Goal: Find specific fact: Find specific fact

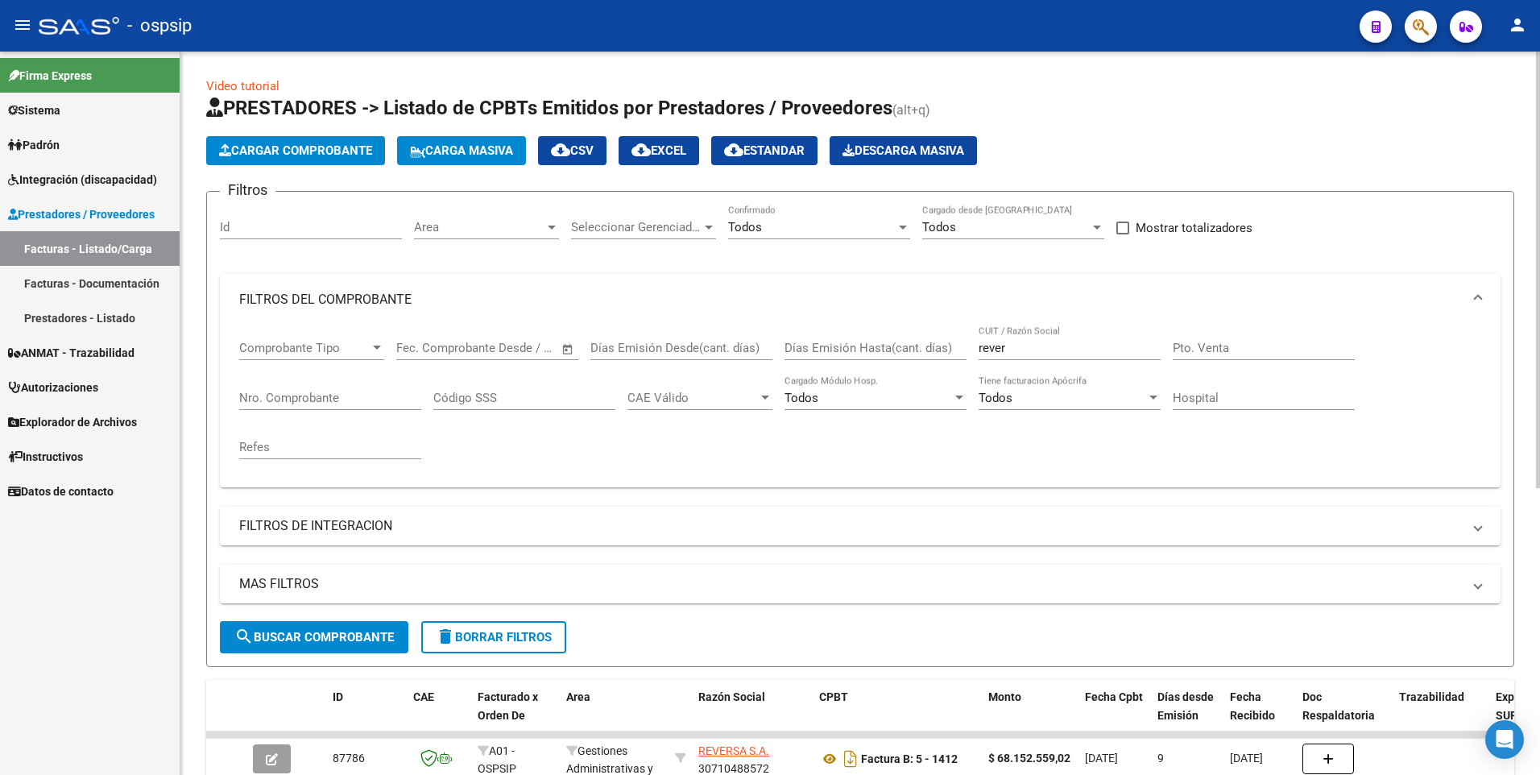
scroll to position [315, 0]
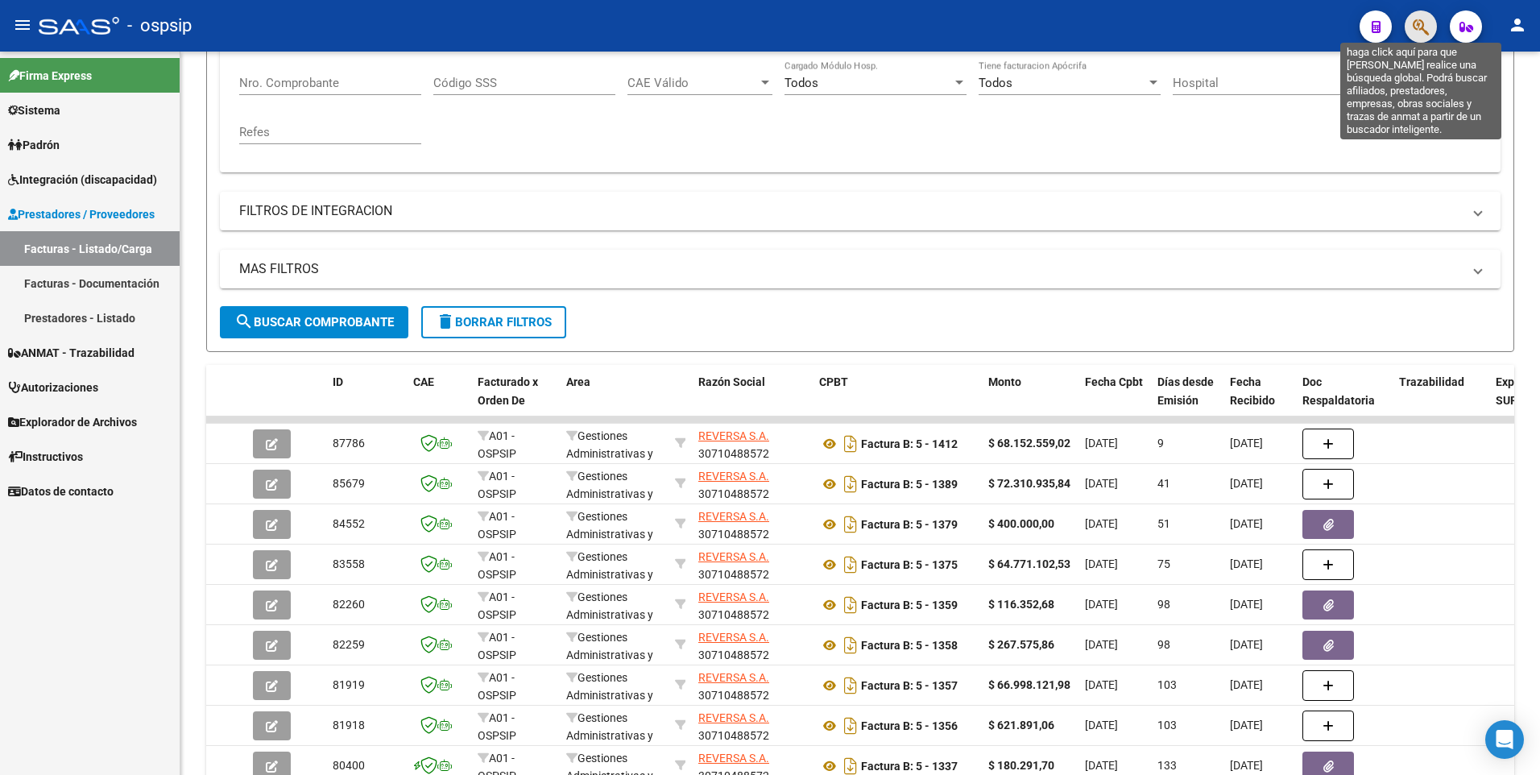
click at [1421, 23] on icon "button" at bounding box center [1421, 27] width 16 height 19
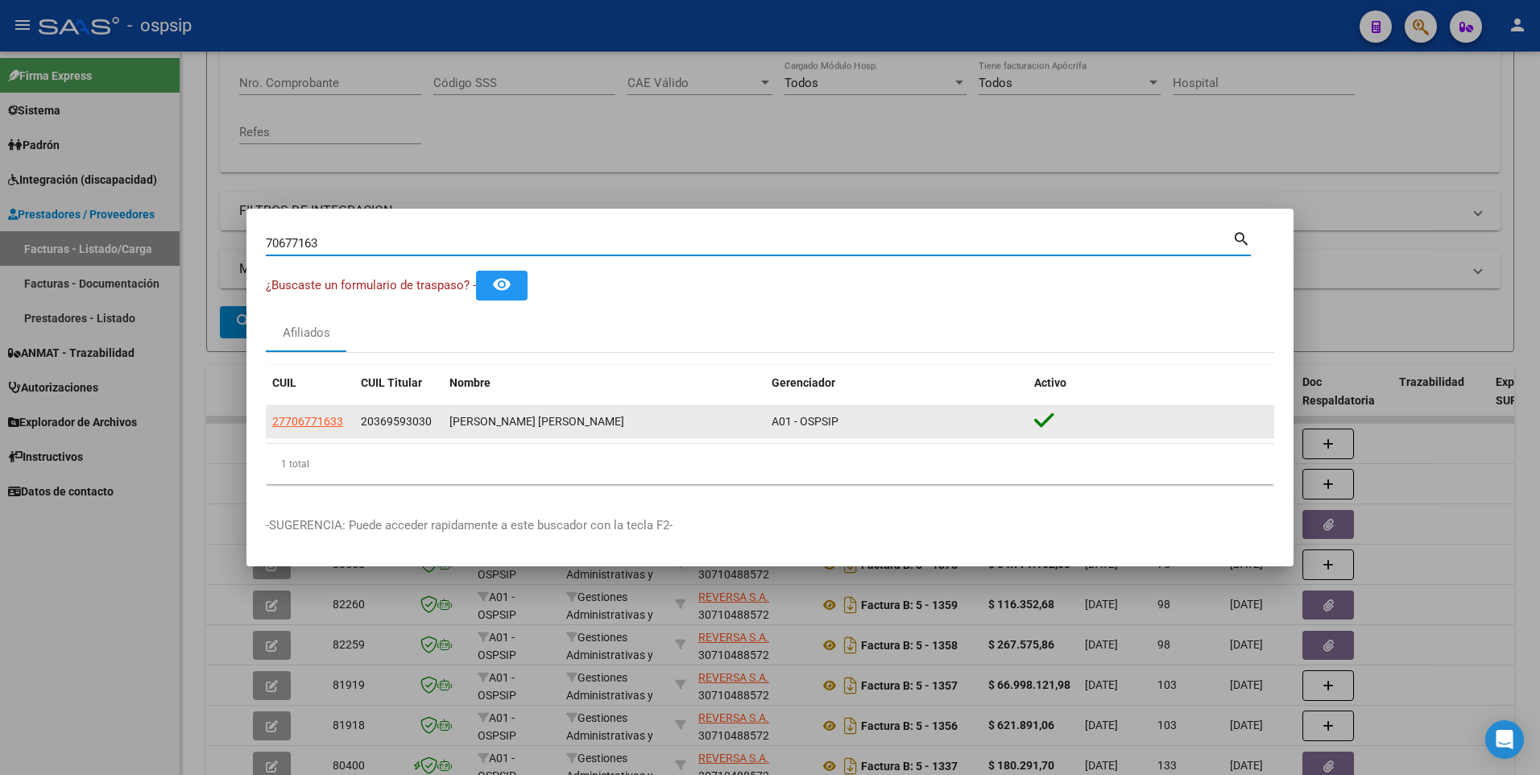
click at [332, 429] on app-link-go-to "27706771633" at bounding box center [307, 421] width 71 height 19
click at [330, 429] on app-link-go-to "27706771633" at bounding box center [307, 421] width 71 height 19
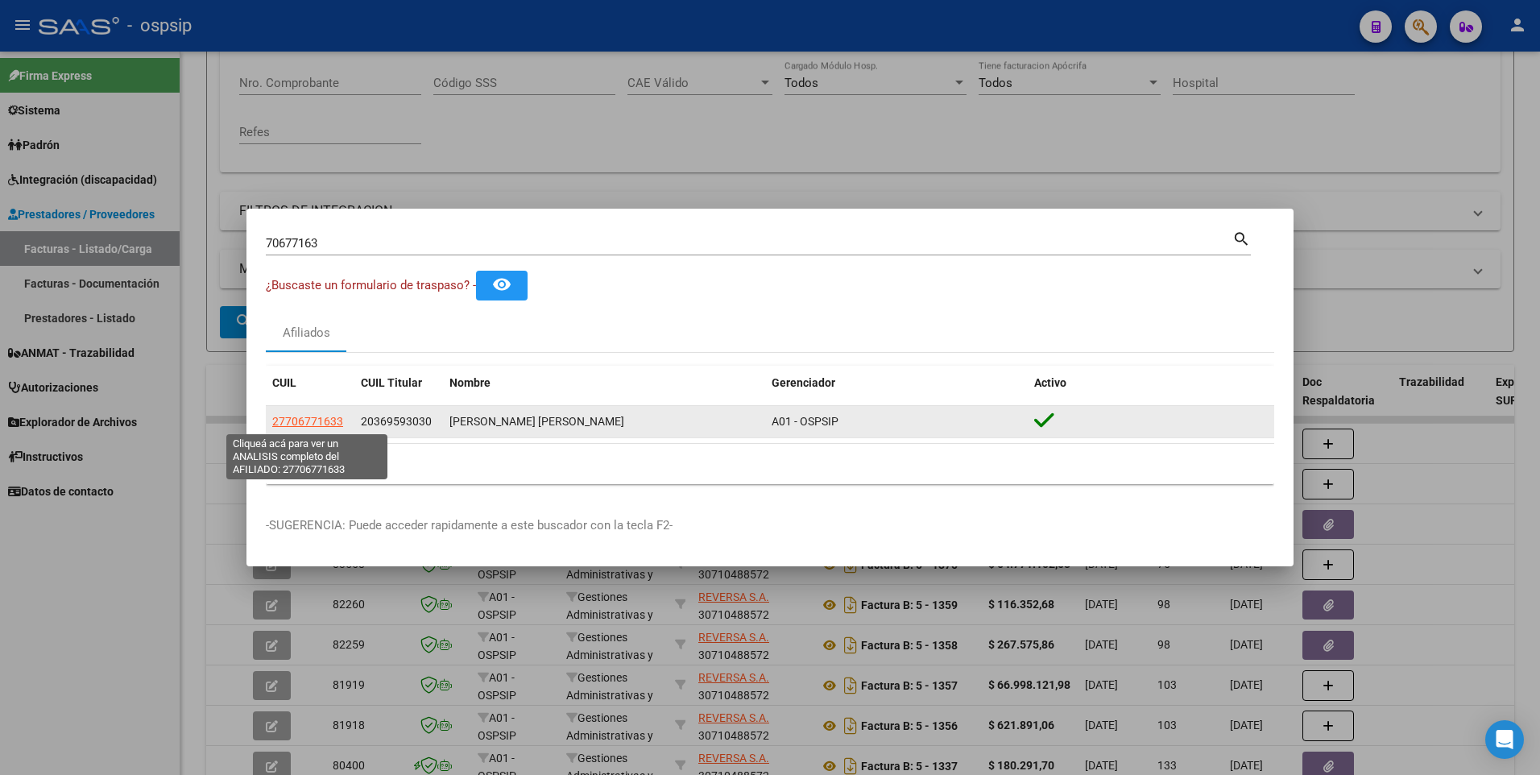
click at [325, 422] on span "27706771633" at bounding box center [307, 421] width 71 height 13
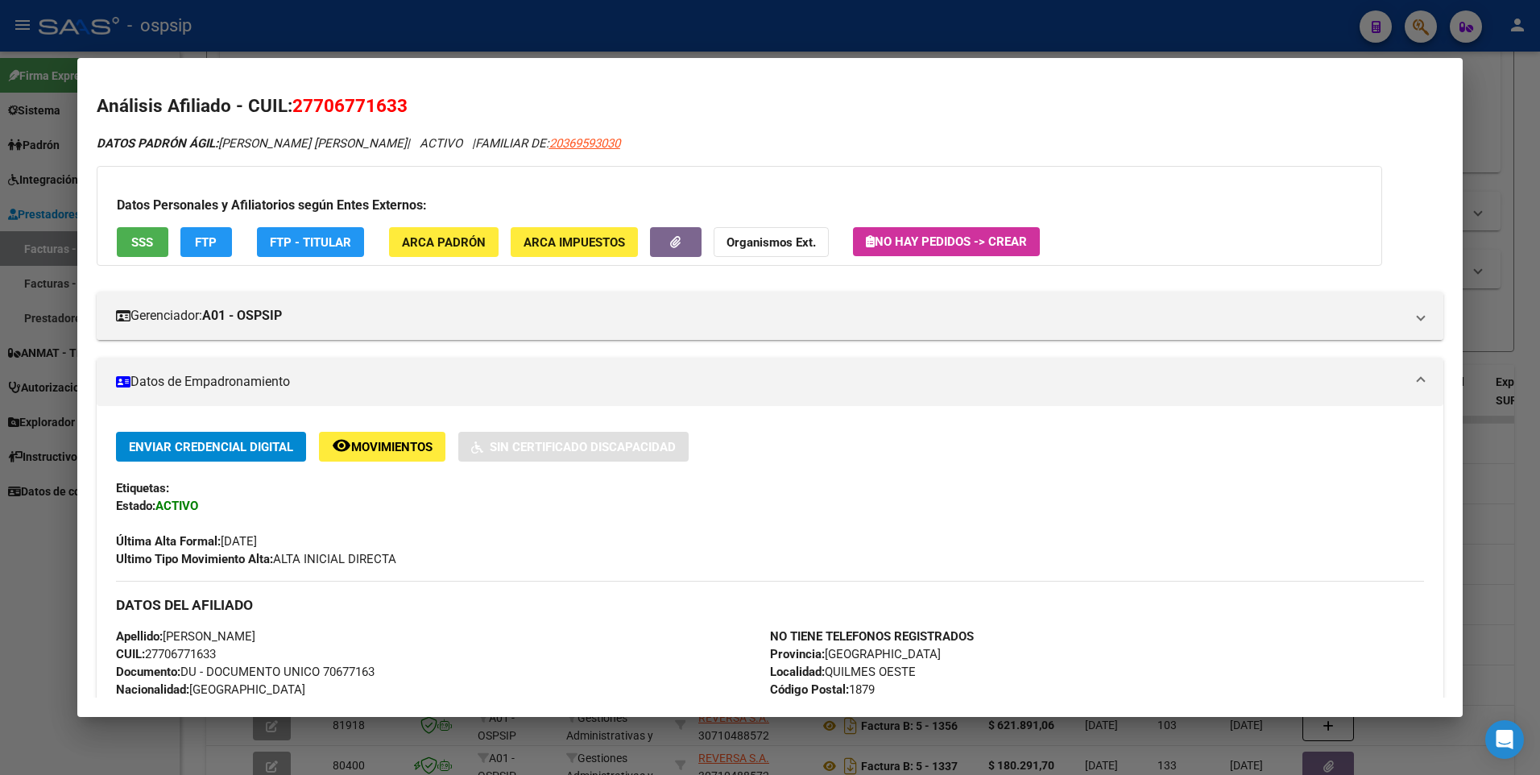
click at [152, 242] on span "SSS" at bounding box center [142, 242] width 22 height 14
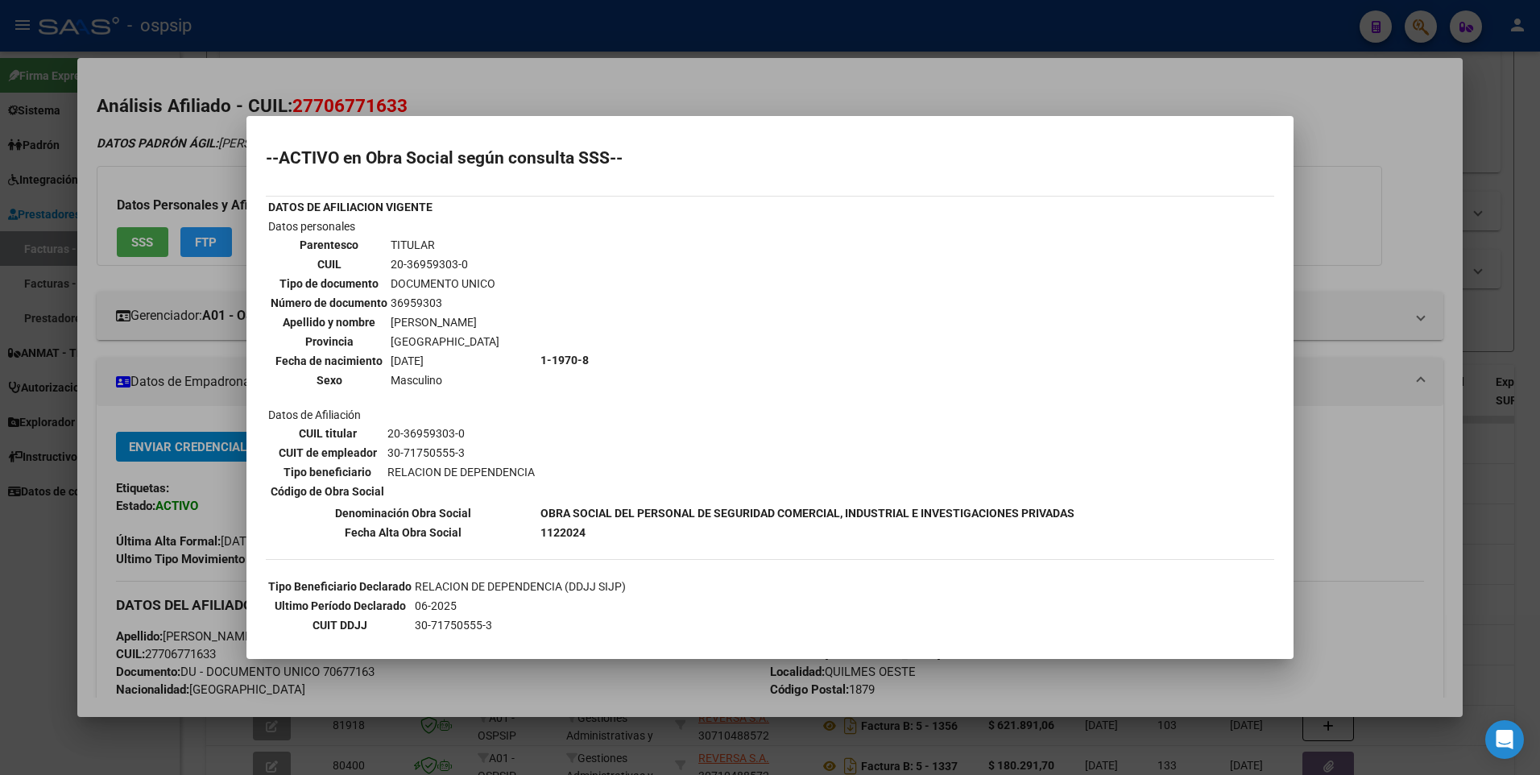
click at [1427, 139] on div at bounding box center [770, 387] width 1540 height 775
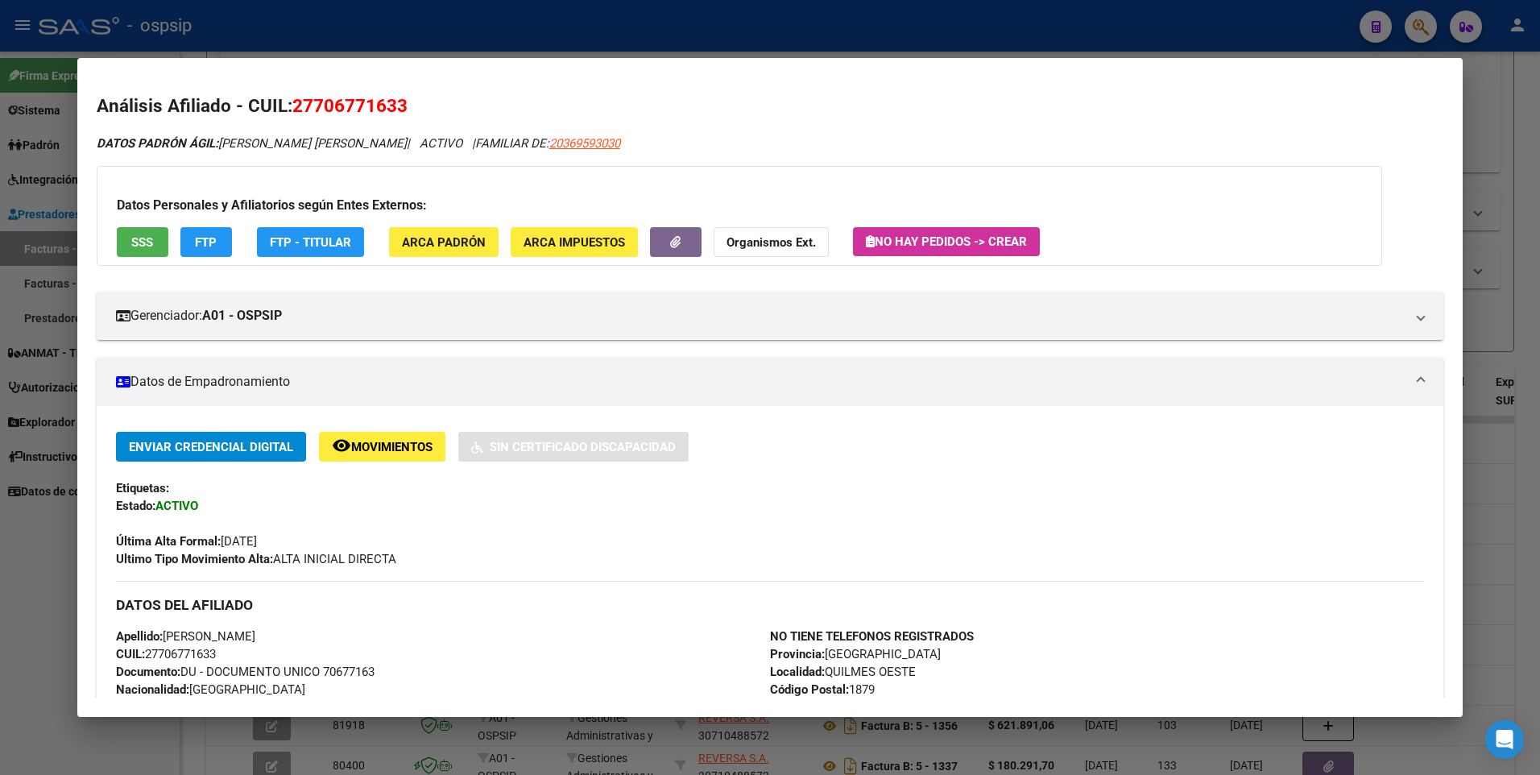
click at [1504, 110] on div at bounding box center [770, 387] width 1540 height 775
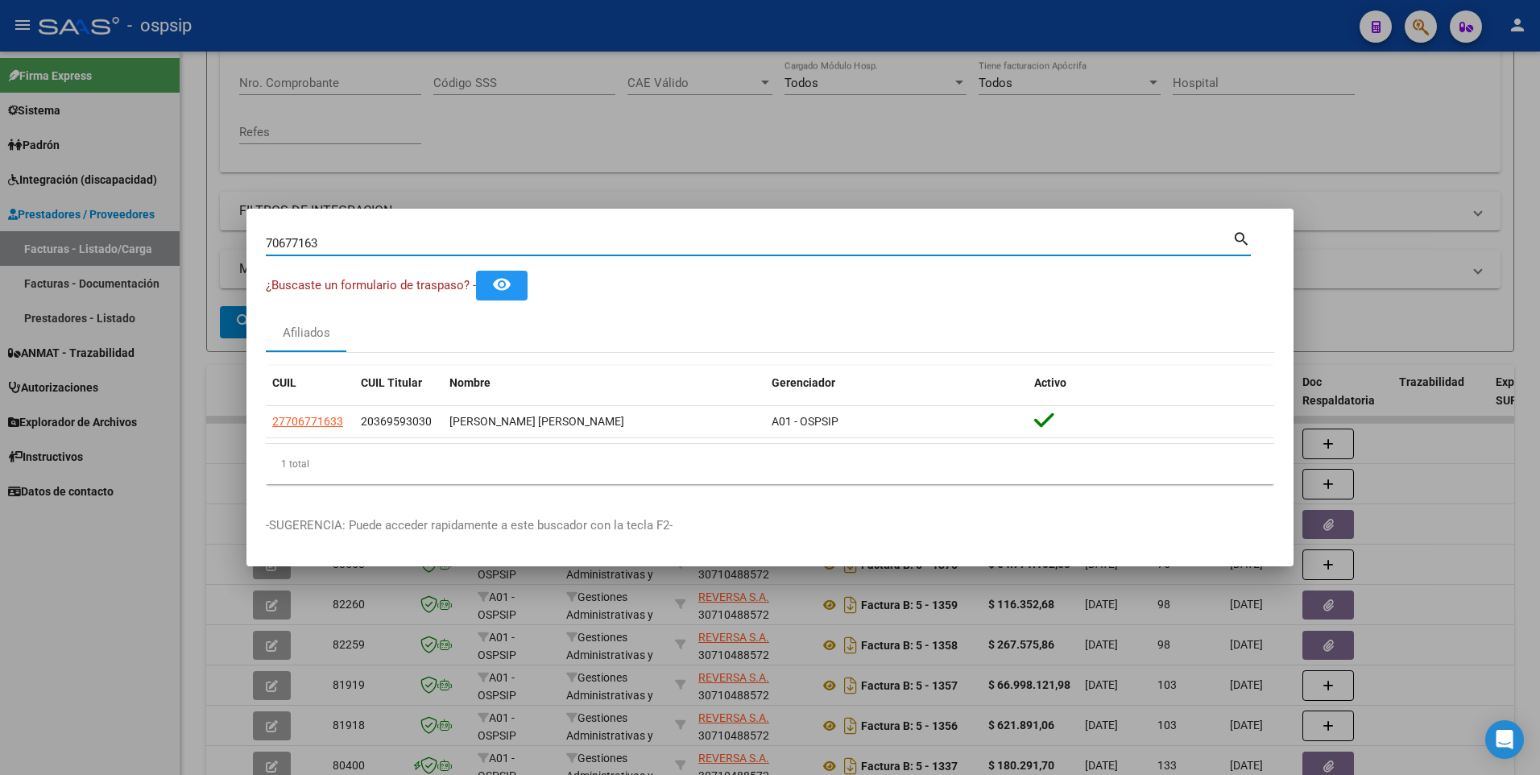
drag, startPoint x: 346, startPoint y: 242, endPoint x: 106, endPoint y: 254, distance: 240.4
click at [106, 254] on div "70677163 Buscar (apellido, dni, cuil, nro traspaso, cuit, obra social) search ¿…" at bounding box center [770, 387] width 1540 height 775
type input "26647852"
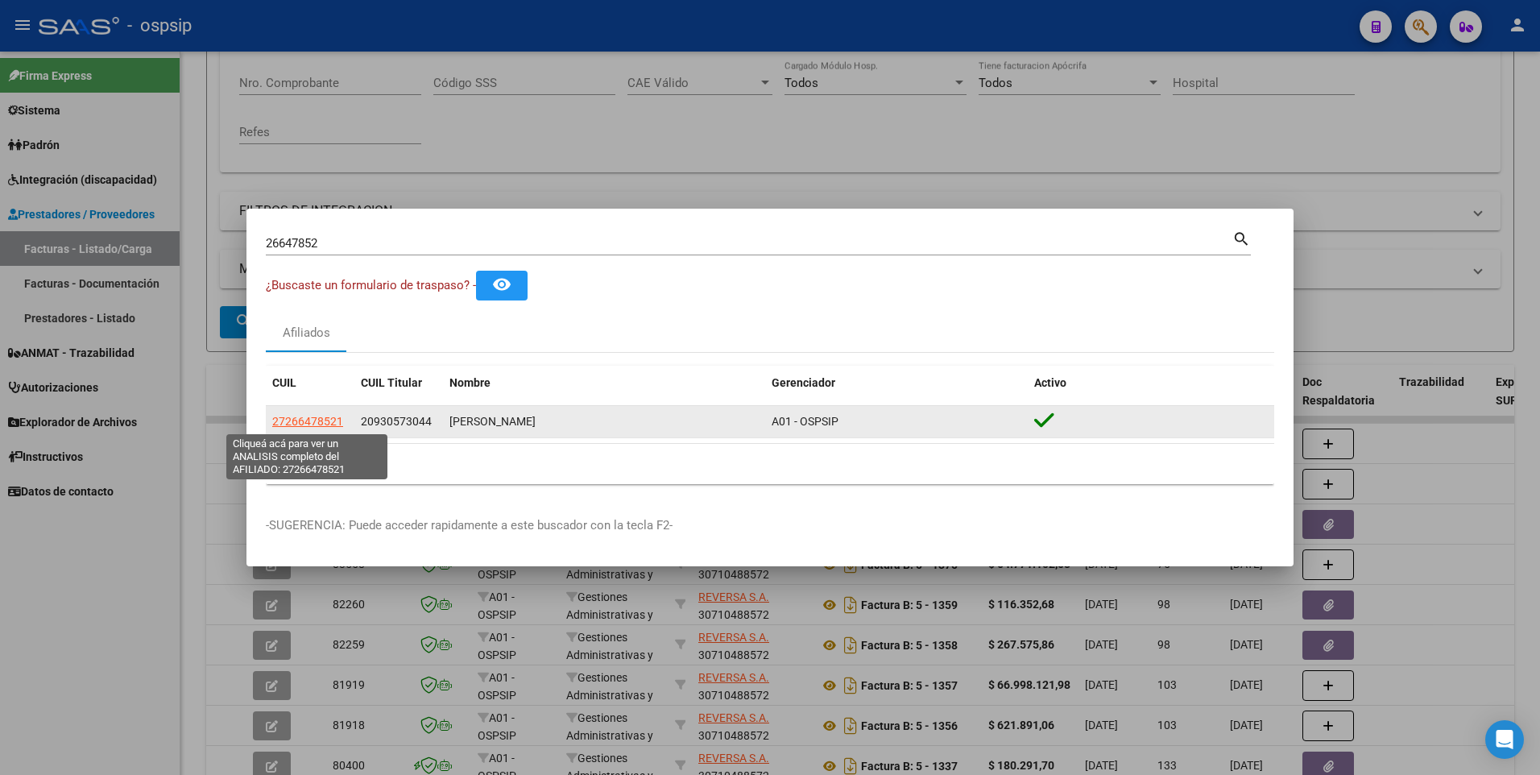
click at [325, 422] on span "27266478521" at bounding box center [307, 421] width 71 height 13
type textarea "27266478521"
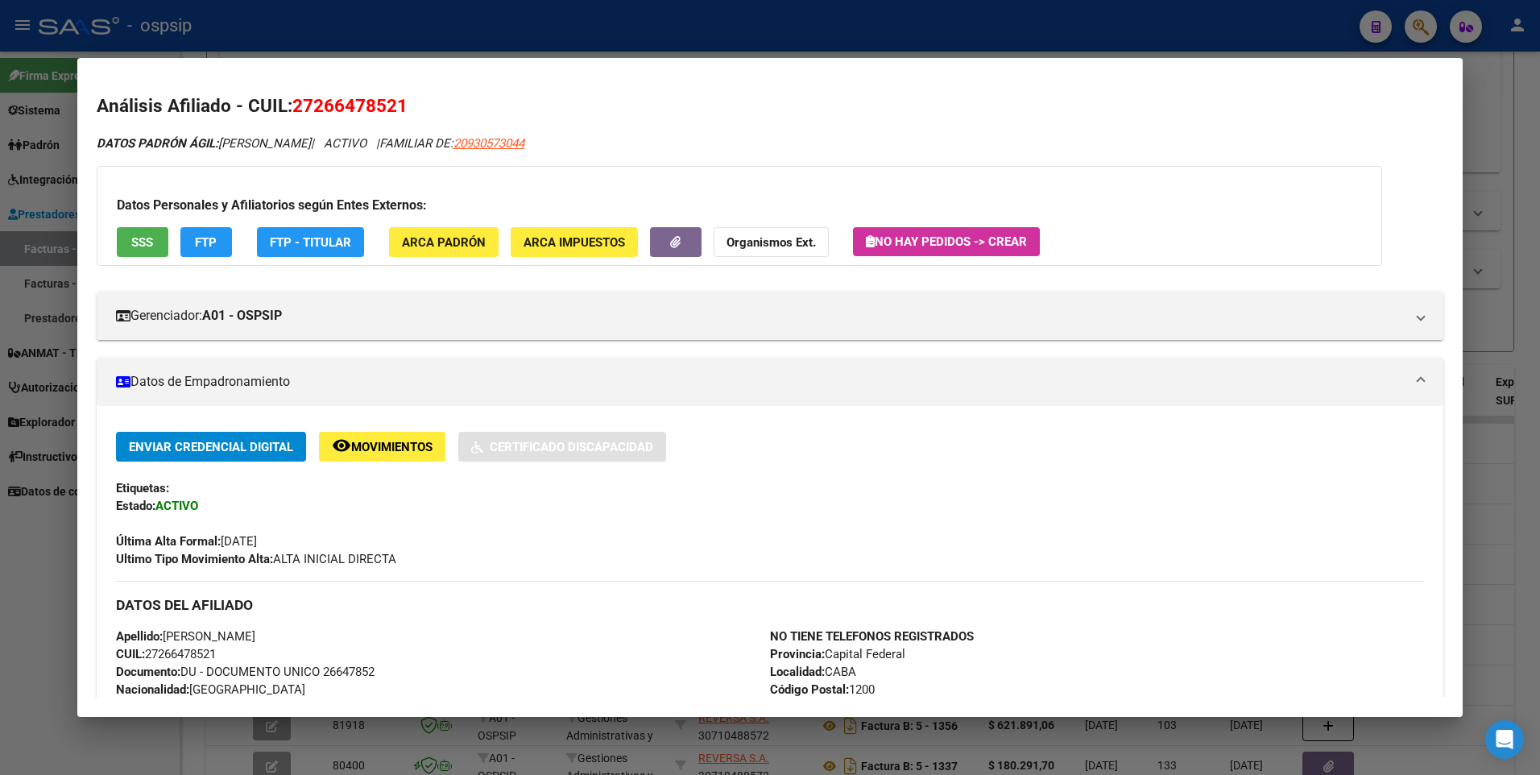
click at [151, 250] on button "SSS" at bounding box center [143, 242] width 52 height 30
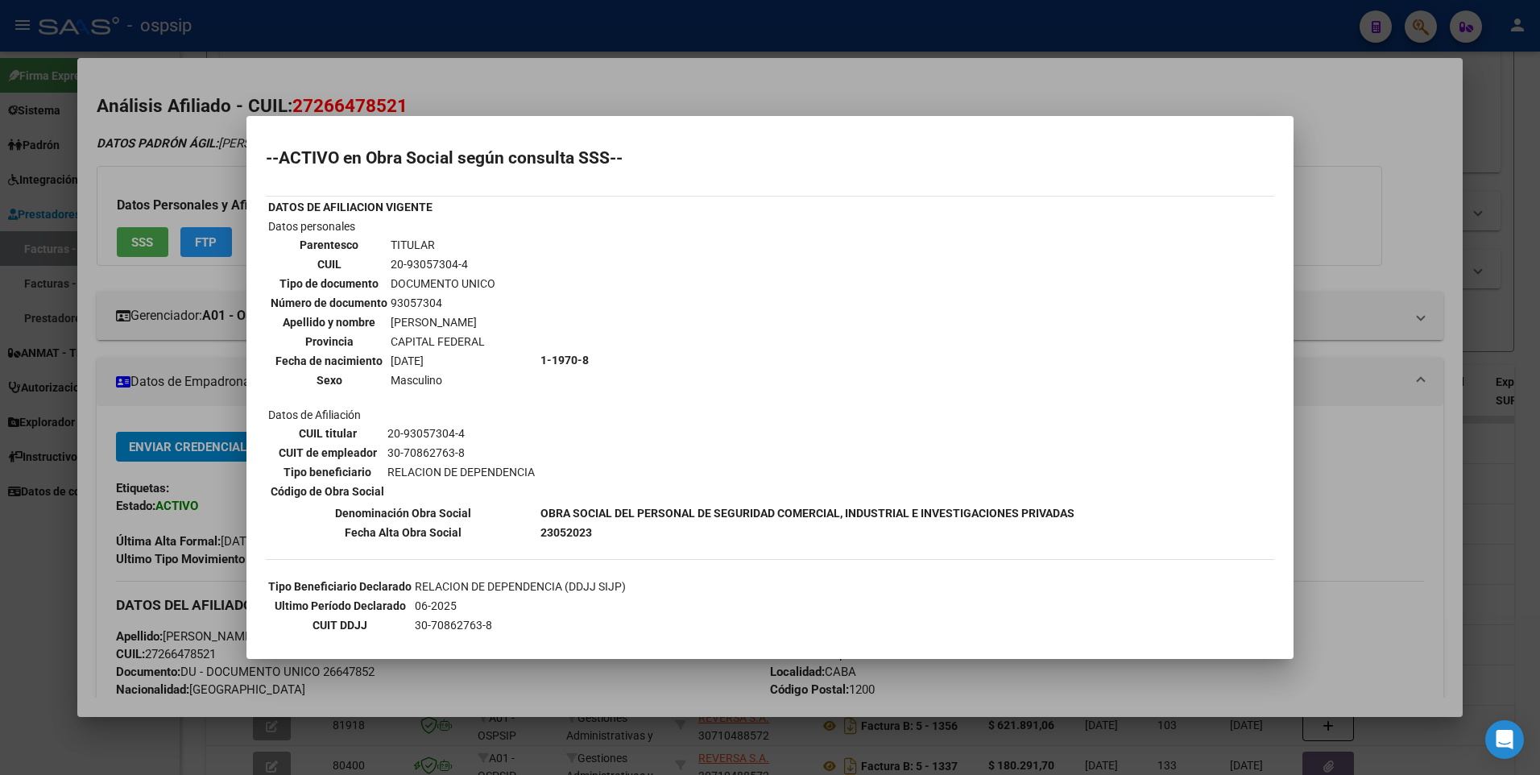
click at [1323, 181] on div at bounding box center [770, 387] width 1540 height 775
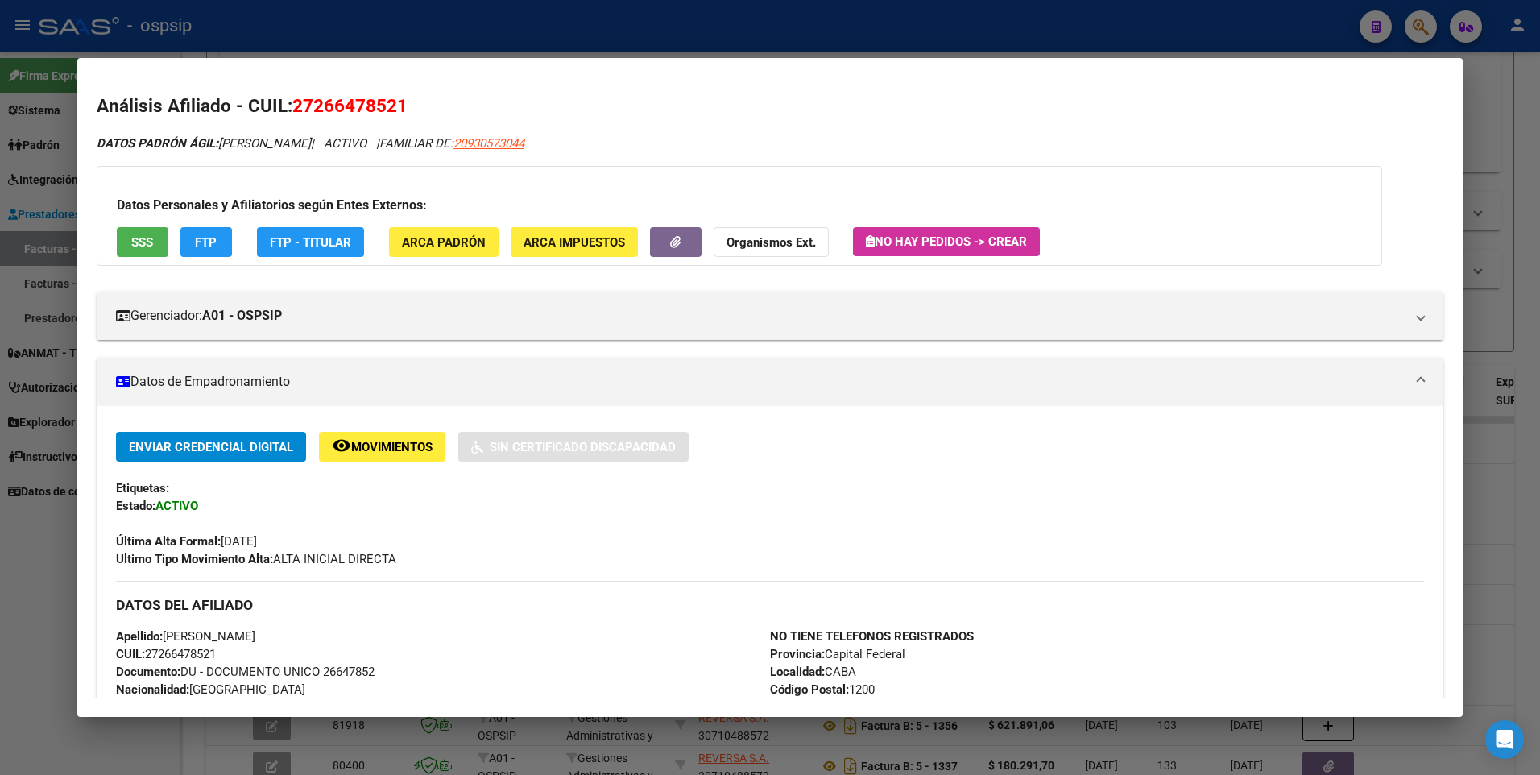
click at [1489, 201] on div at bounding box center [770, 387] width 1540 height 775
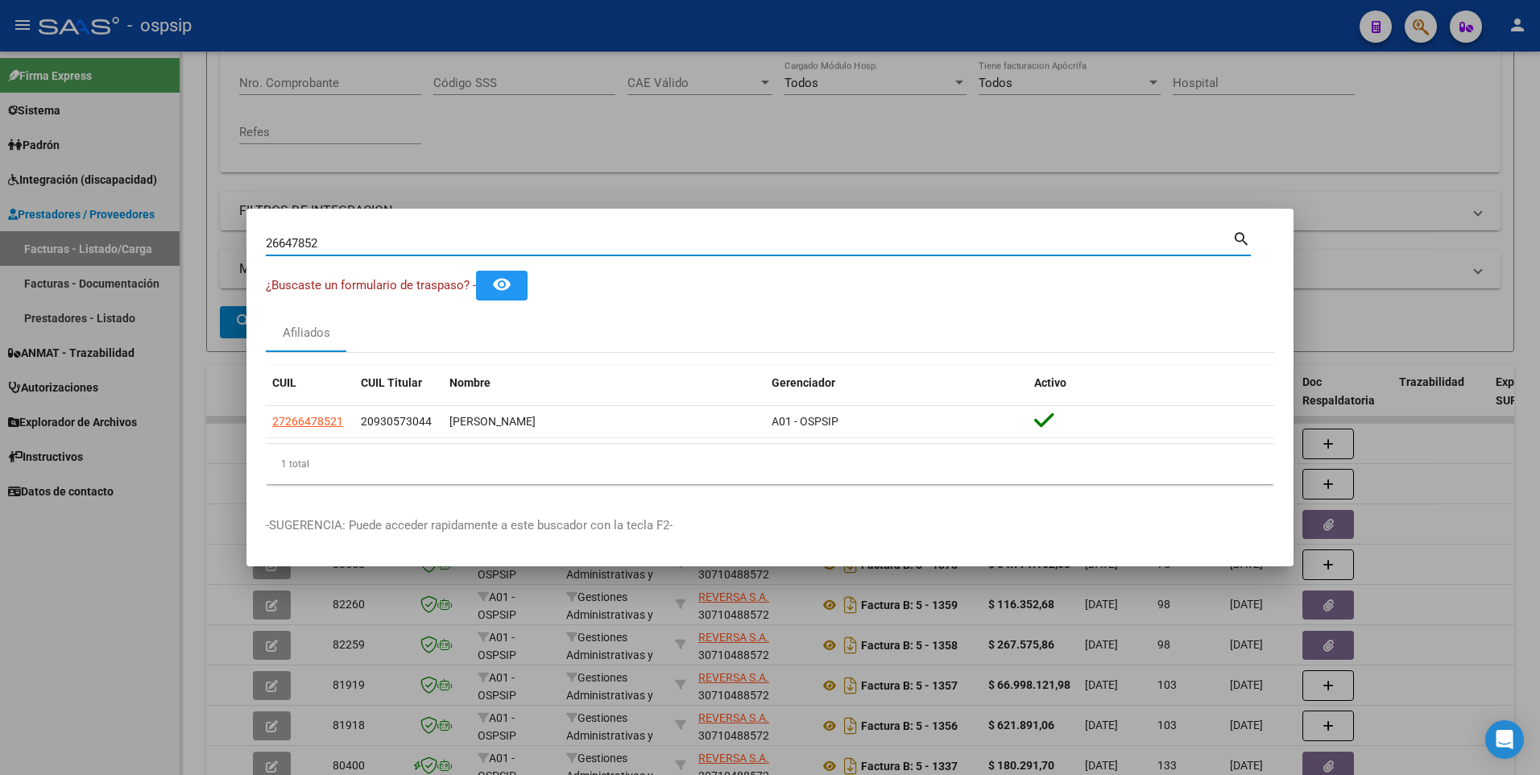
click at [340, 237] on input "26647852" at bounding box center [749, 243] width 967 height 14
drag, startPoint x: 334, startPoint y: 248, endPoint x: 209, endPoint y: 269, distance: 126.6
click at [209, 269] on div "26647852 Buscar (apellido, dni, cuil, nro traspaso, cuit, obra social) search ¿…" at bounding box center [770, 387] width 1540 height 775
type input "26944157"
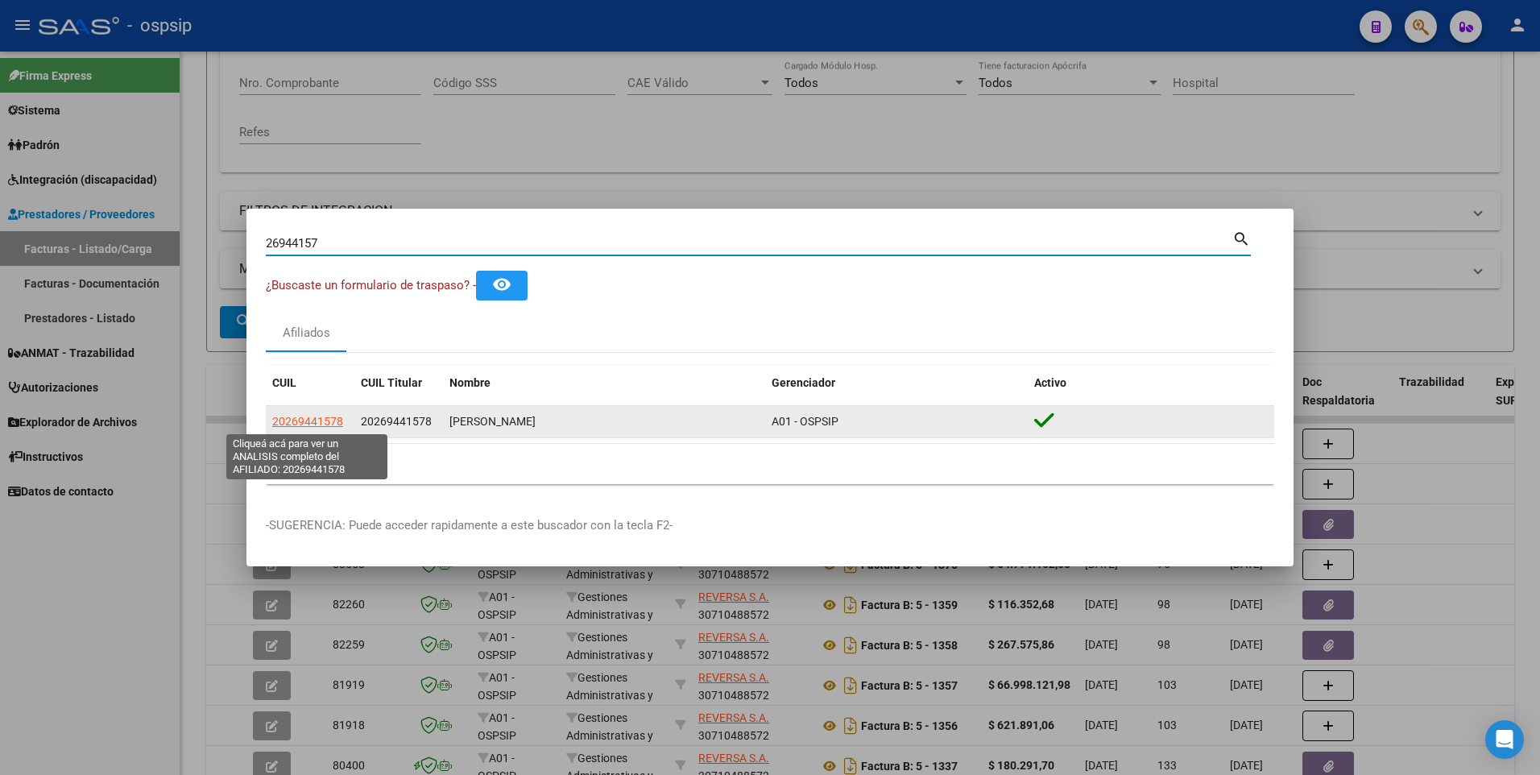
click at [335, 419] on span "20269441578" at bounding box center [307, 421] width 71 height 13
copy span "7"
type textarea "20269441578"
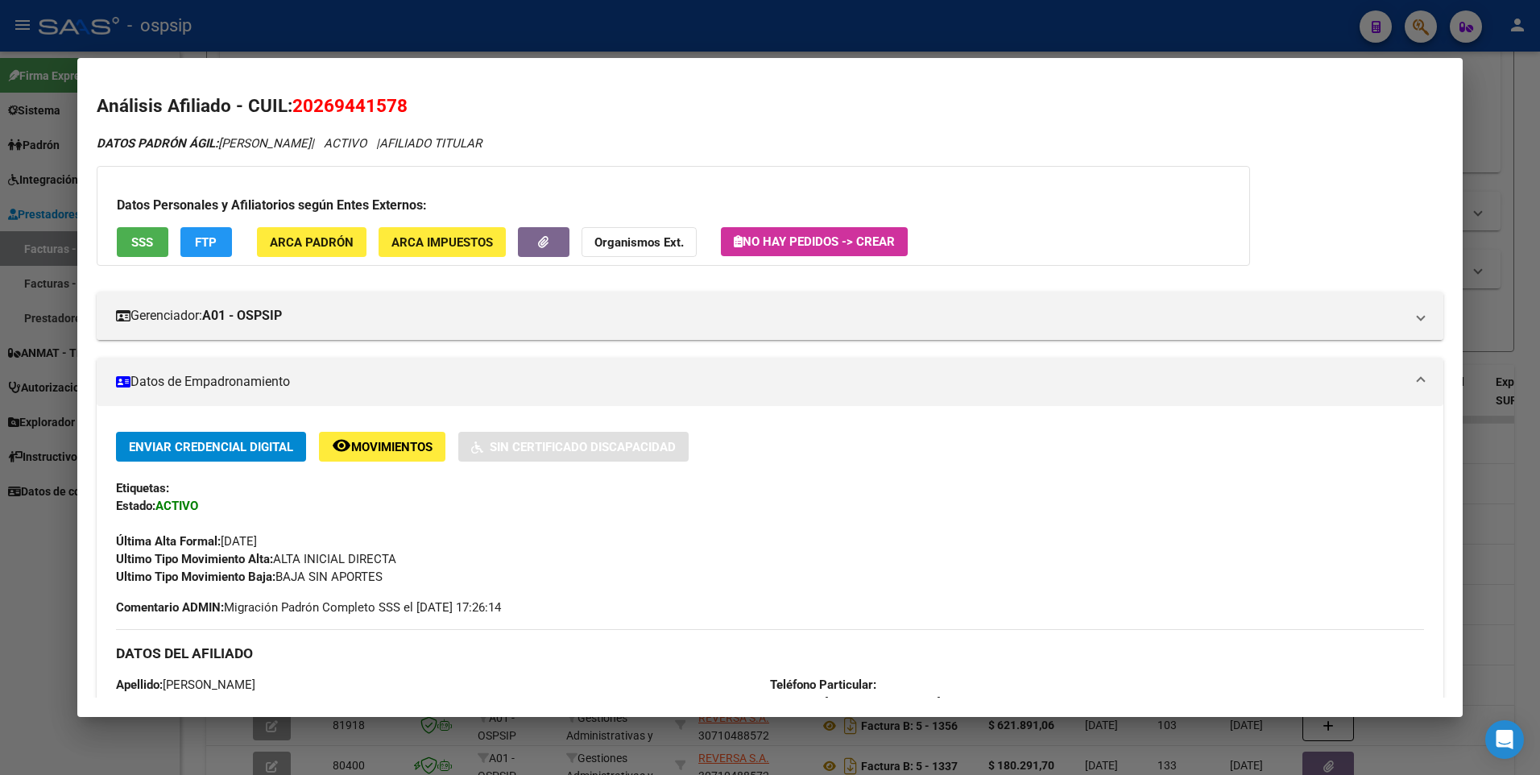
click at [126, 244] on button "SSS" at bounding box center [143, 242] width 52 height 30
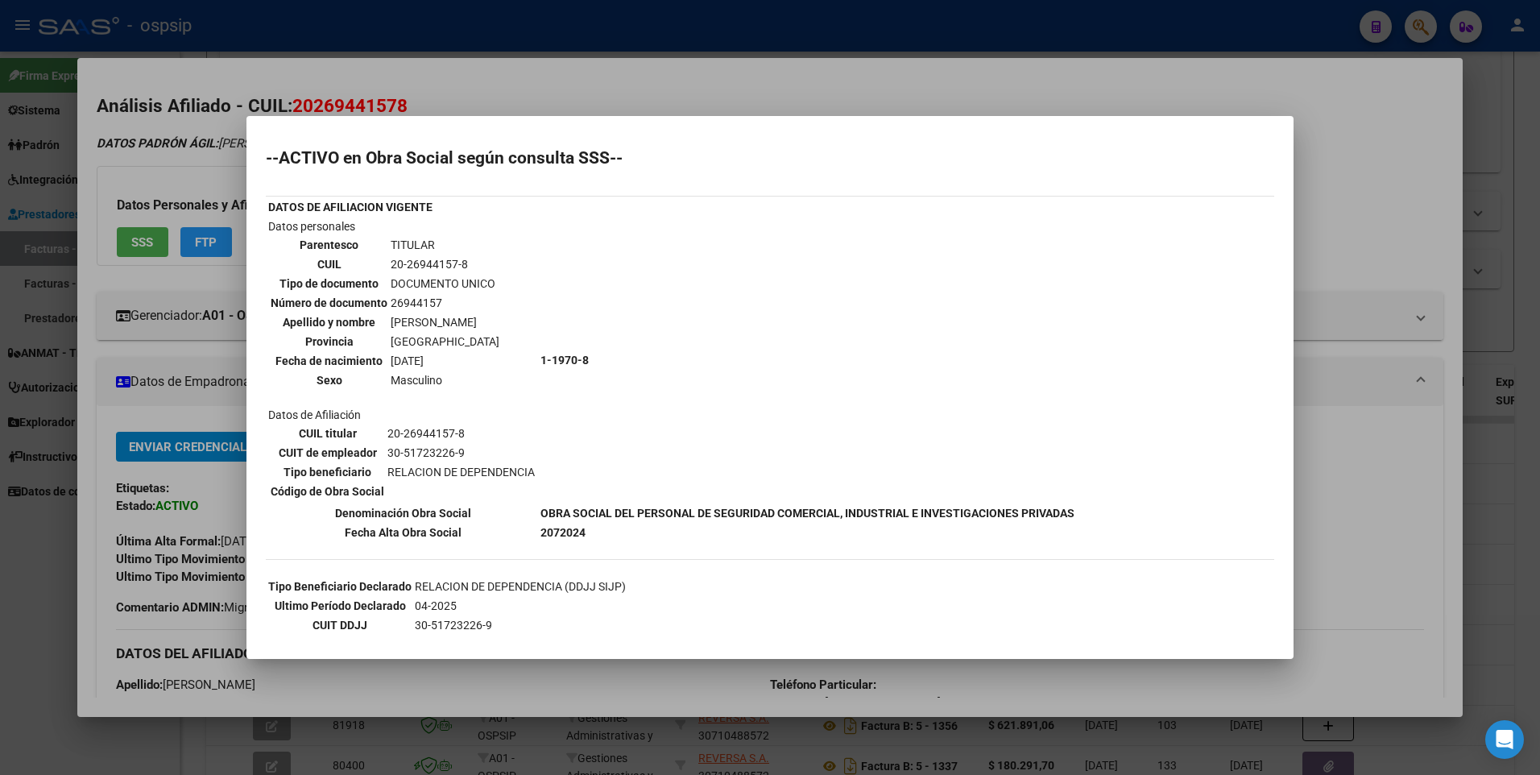
scroll to position [81, 0]
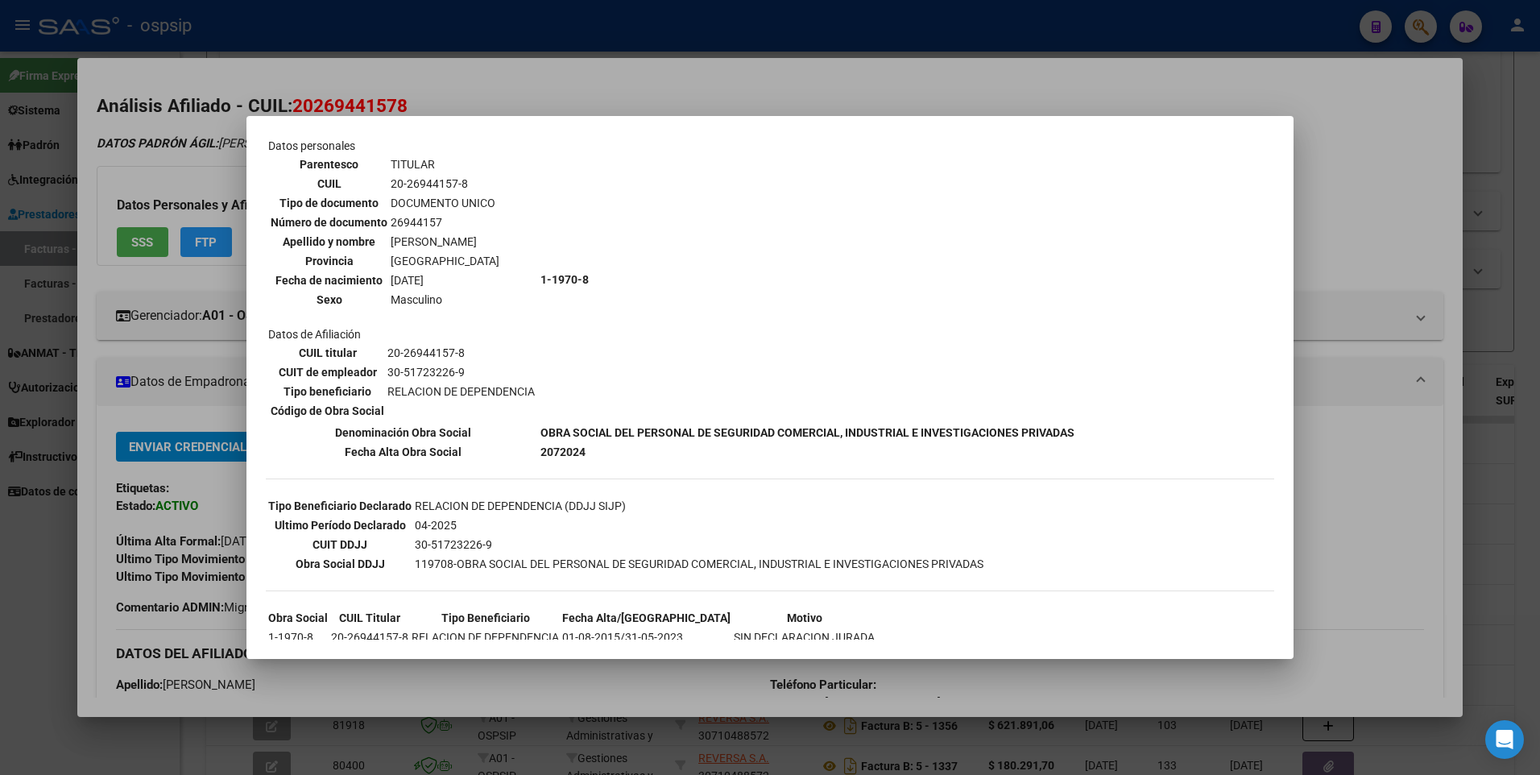
click at [1327, 191] on div at bounding box center [770, 387] width 1540 height 775
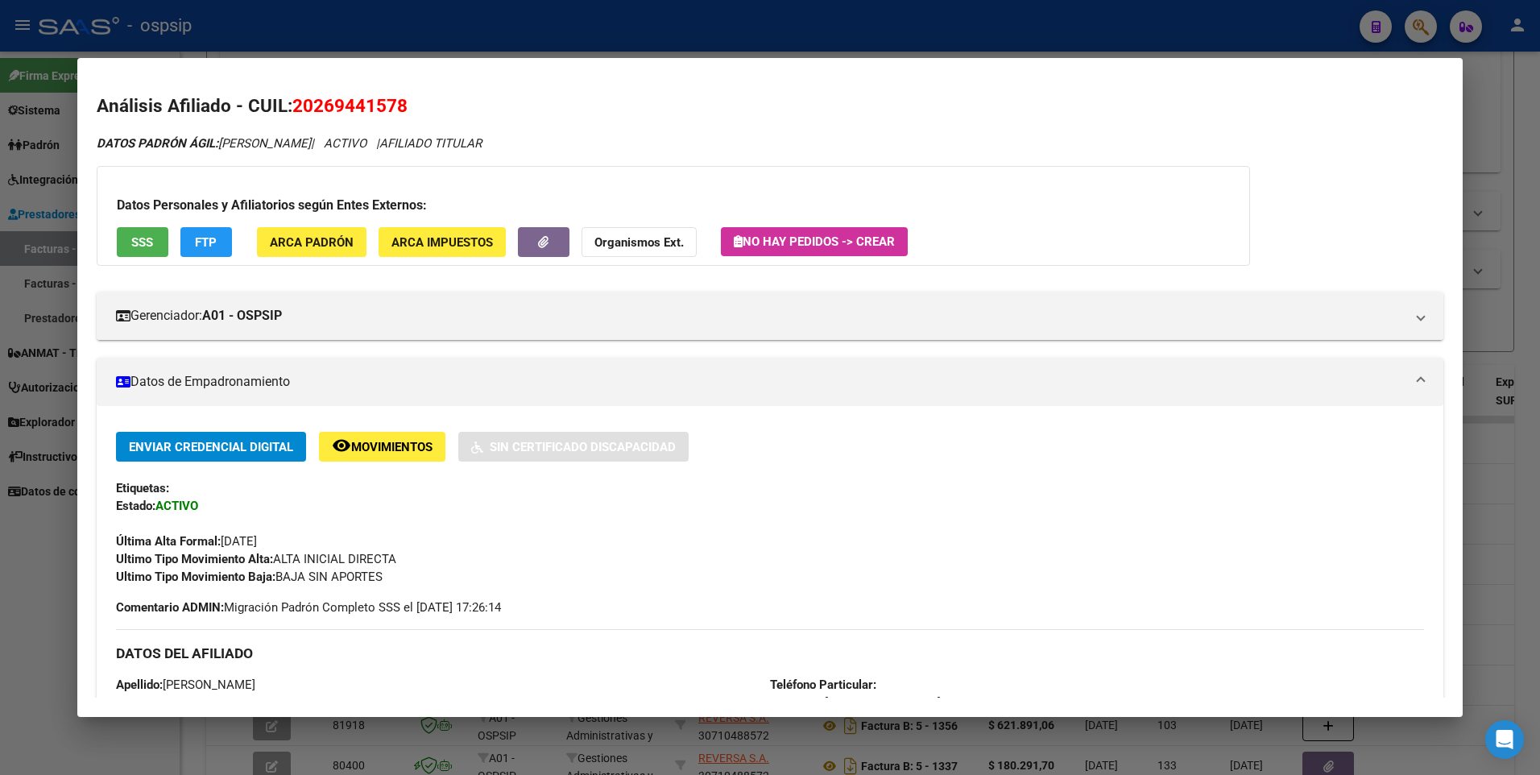
click at [1503, 114] on div at bounding box center [770, 387] width 1540 height 775
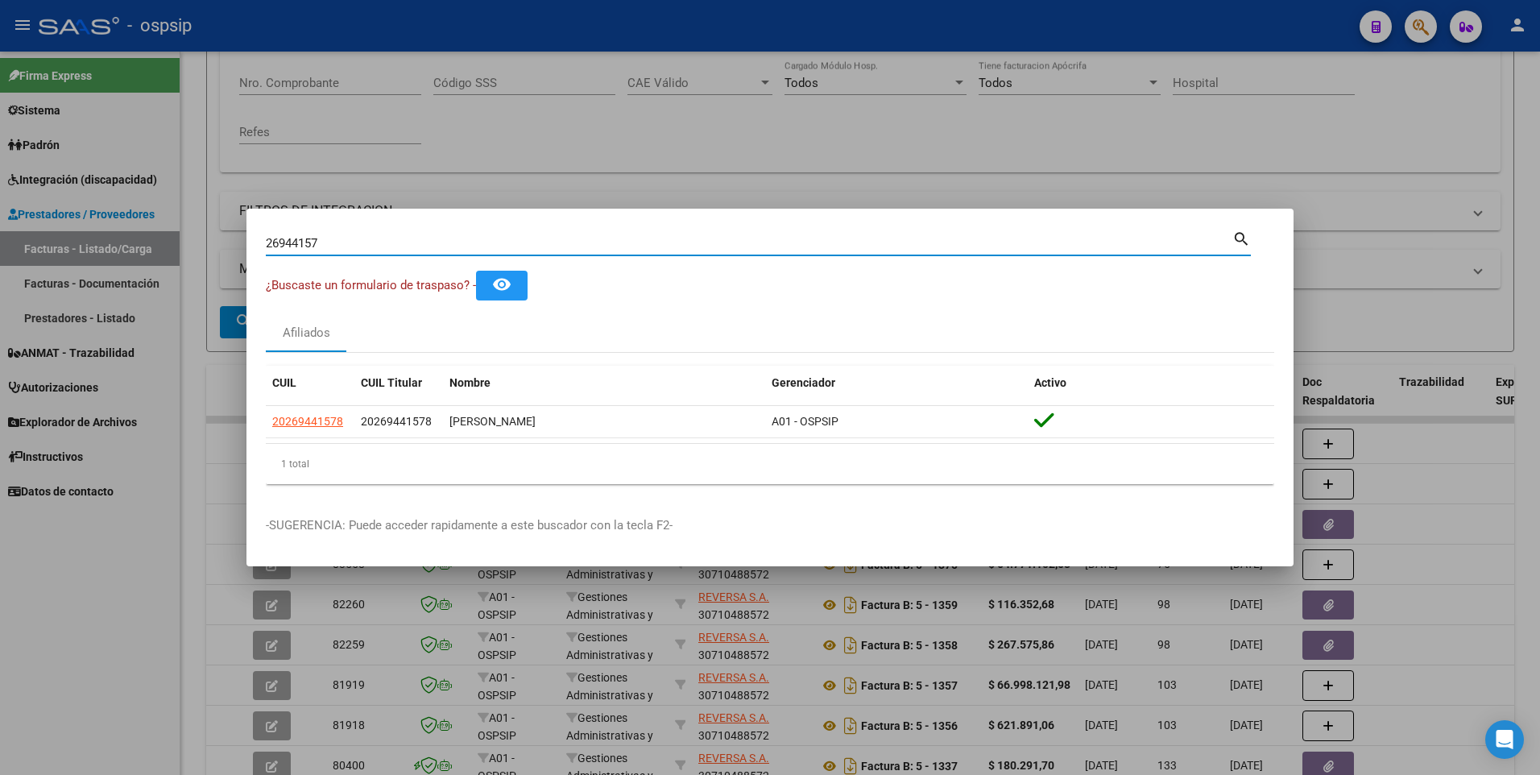
drag, startPoint x: 327, startPoint y: 241, endPoint x: 35, endPoint y: 274, distance: 294.3
click at [35, 274] on div "26944157 Buscar (apellido, dni, cuil, nro traspaso, cuit, obra social) search ¿…" at bounding box center [770, 387] width 1540 height 775
type input "70604711"
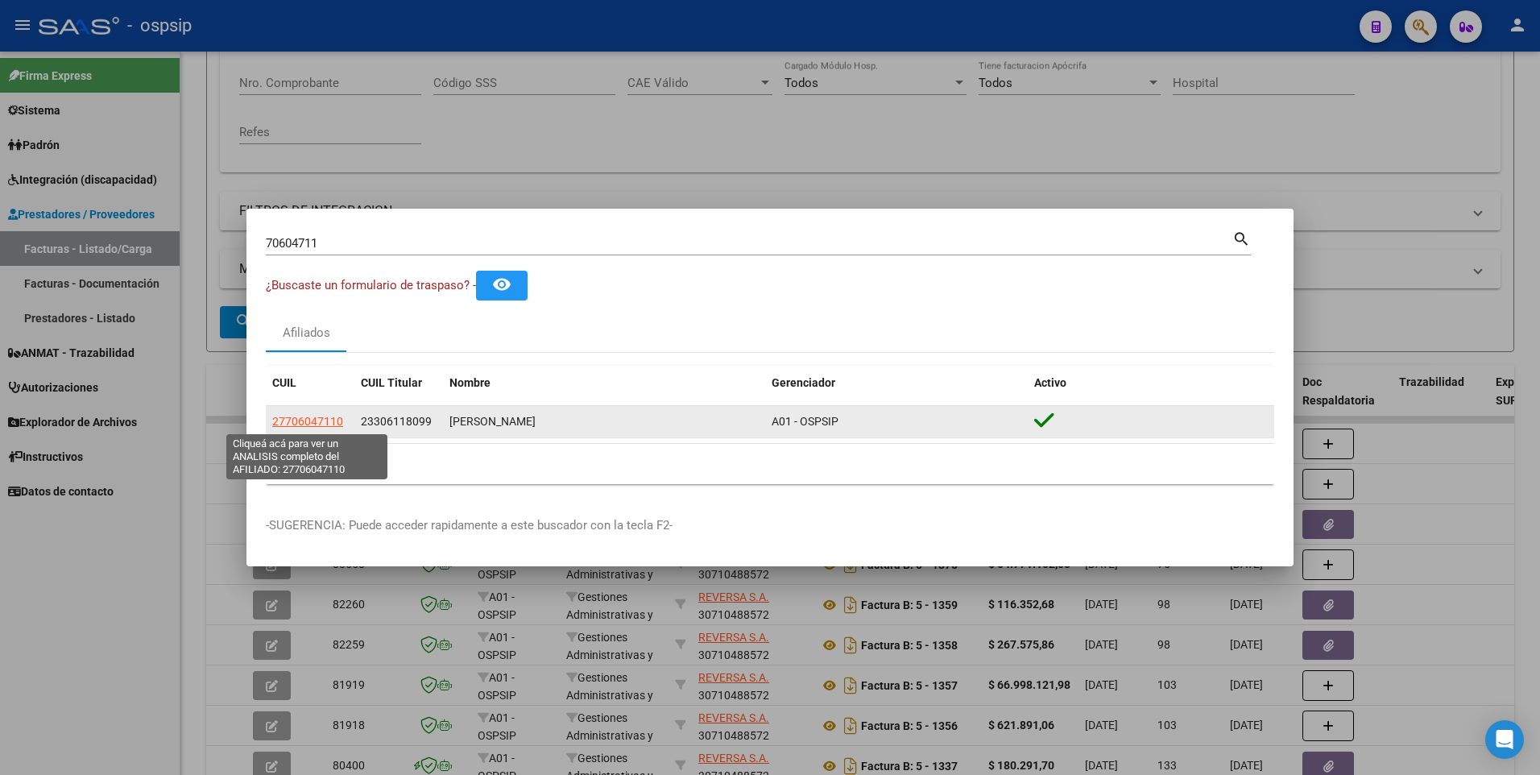
click at [337, 420] on span "27706047110" at bounding box center [307, 421] width 71 height 13
type textarea "27706047110"
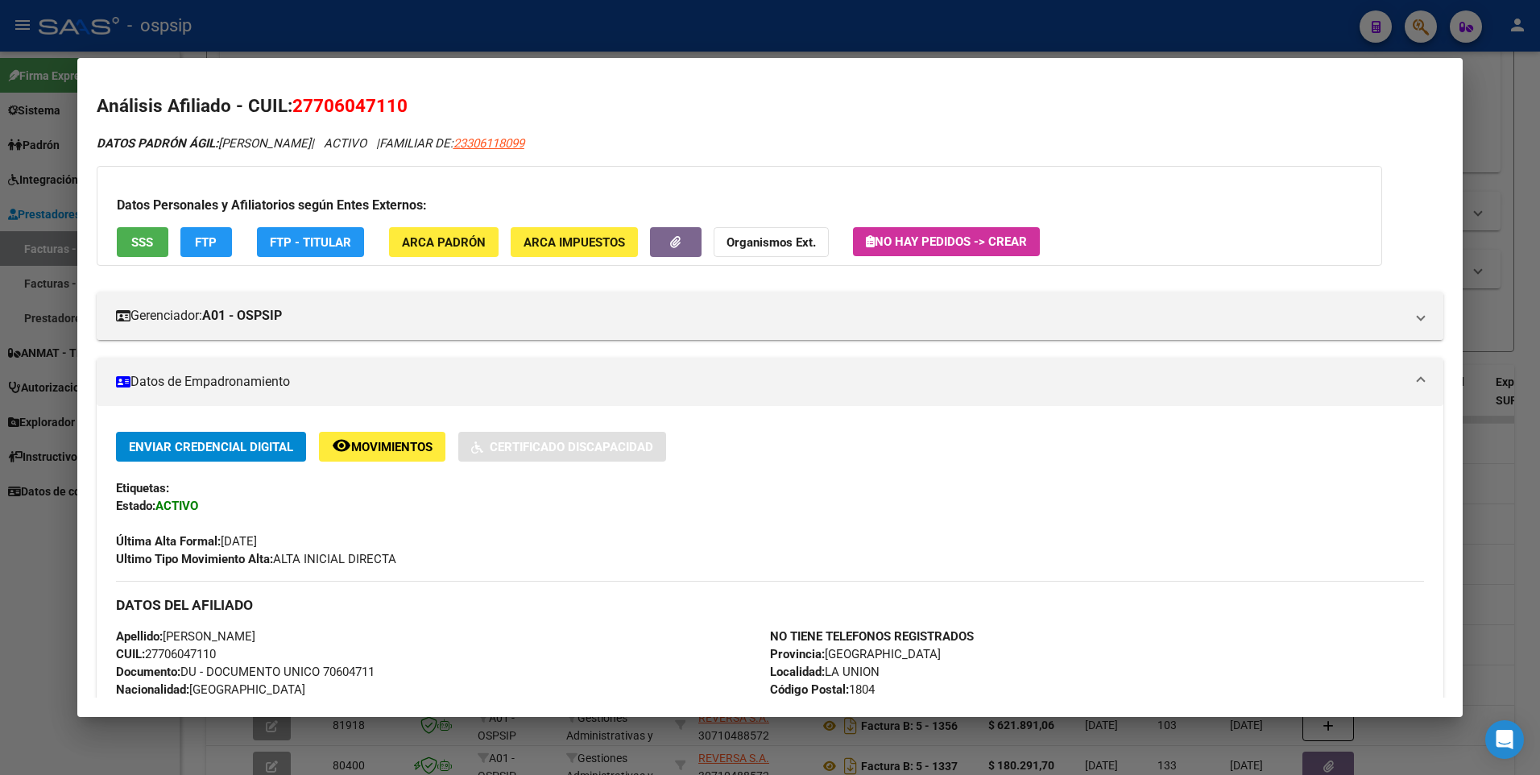
click at [158, 245] on button "SSS" at bounding box center [143, 242] width 52 height 30
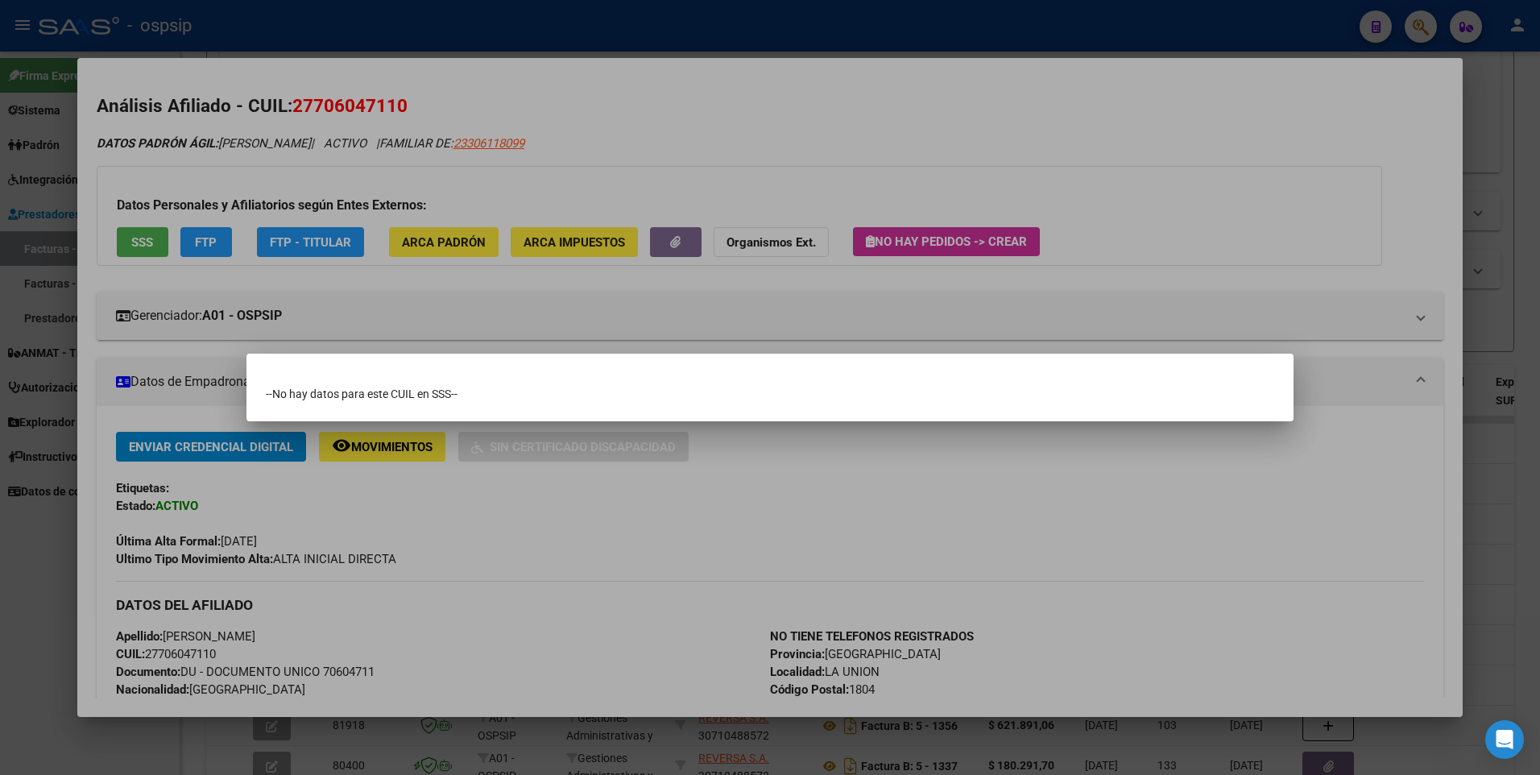
click at [768, 478] on div at bounding box center [770, 387] width 1540 height 775
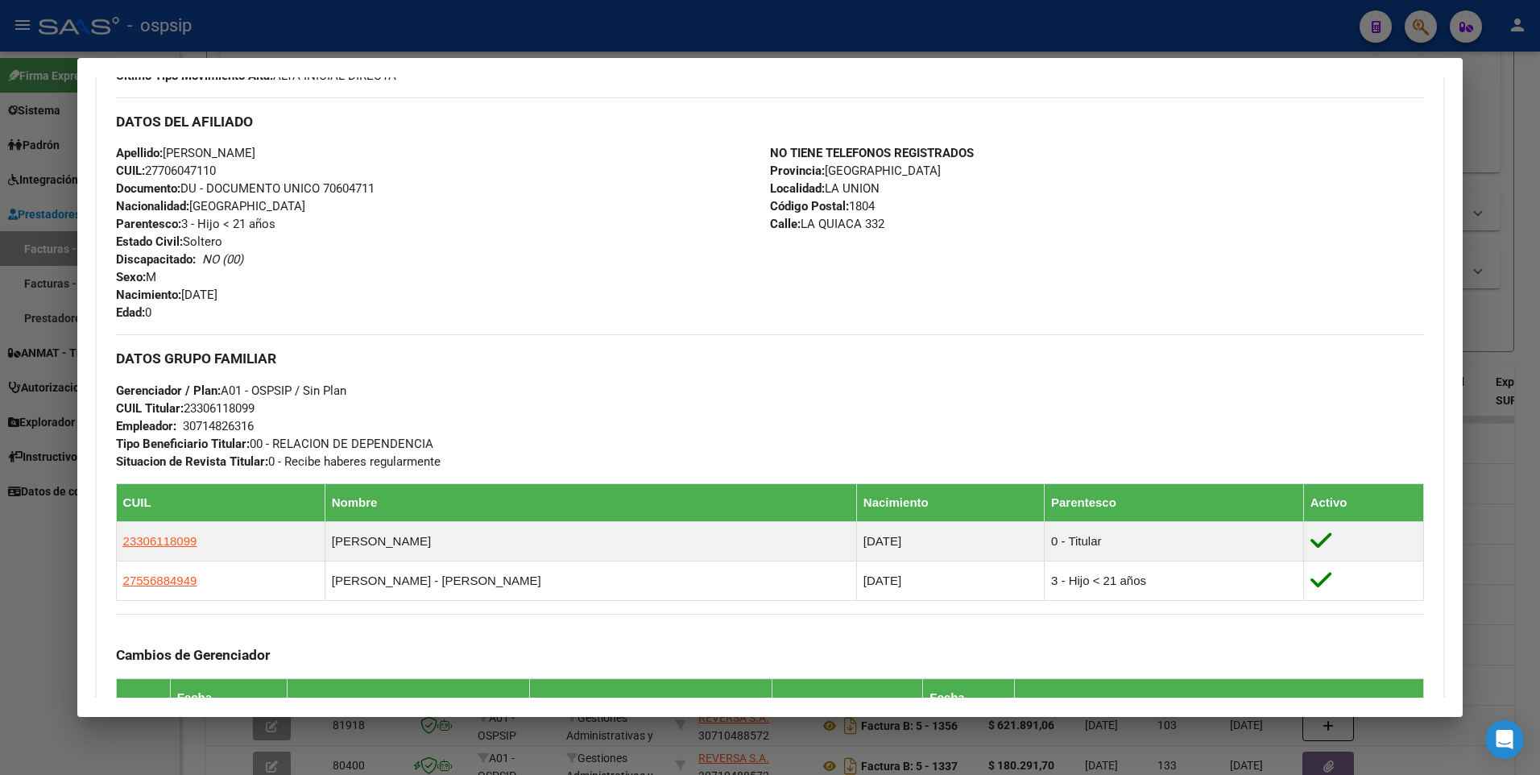
scroll to position [564, 0]
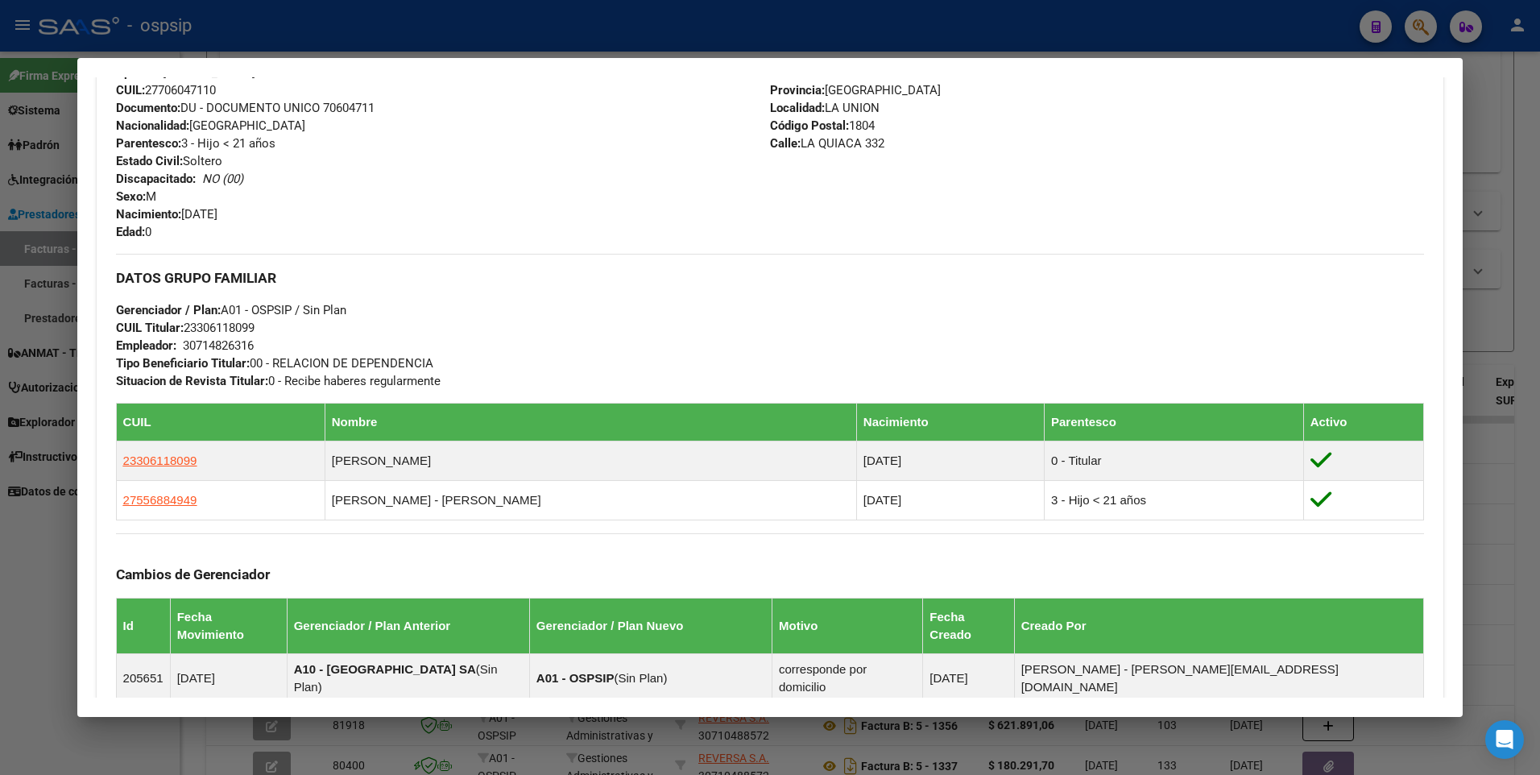
click at [1492, 214] on div at bounding box center [770, 387] width 1540 height 775
